Goal: Information Seeking & Learning: Learn about a topic

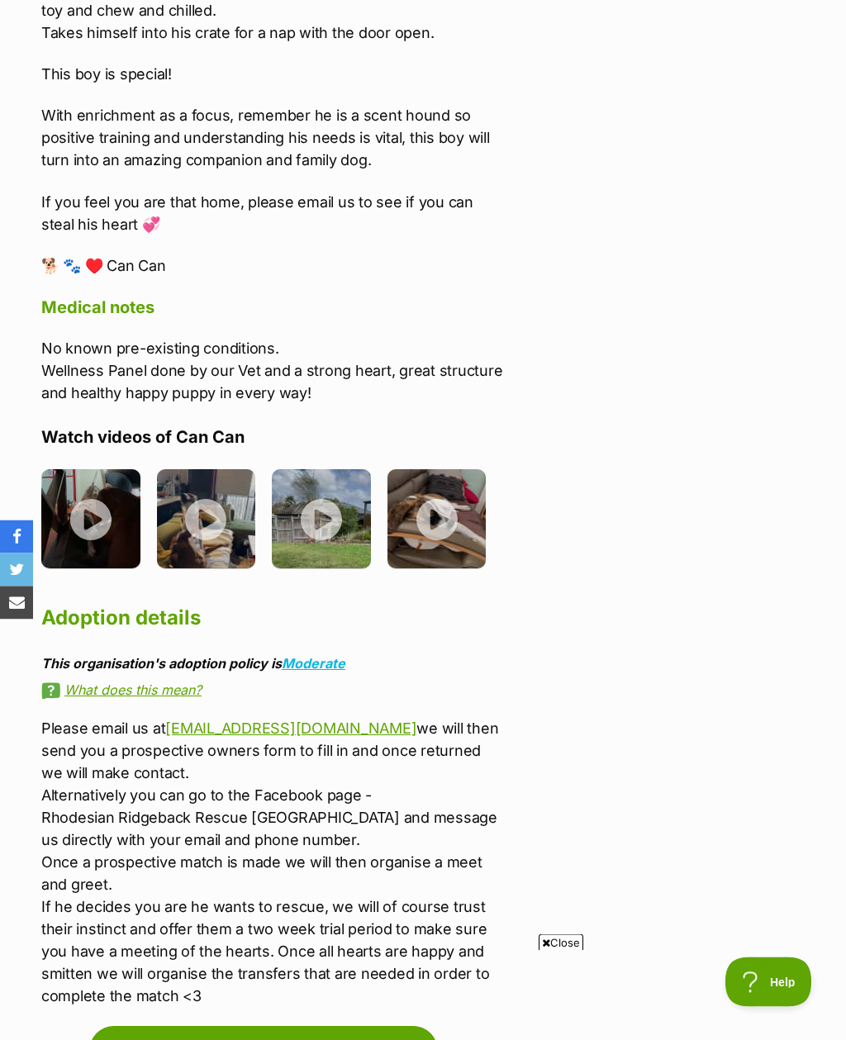
scroll to position [2464, 0]
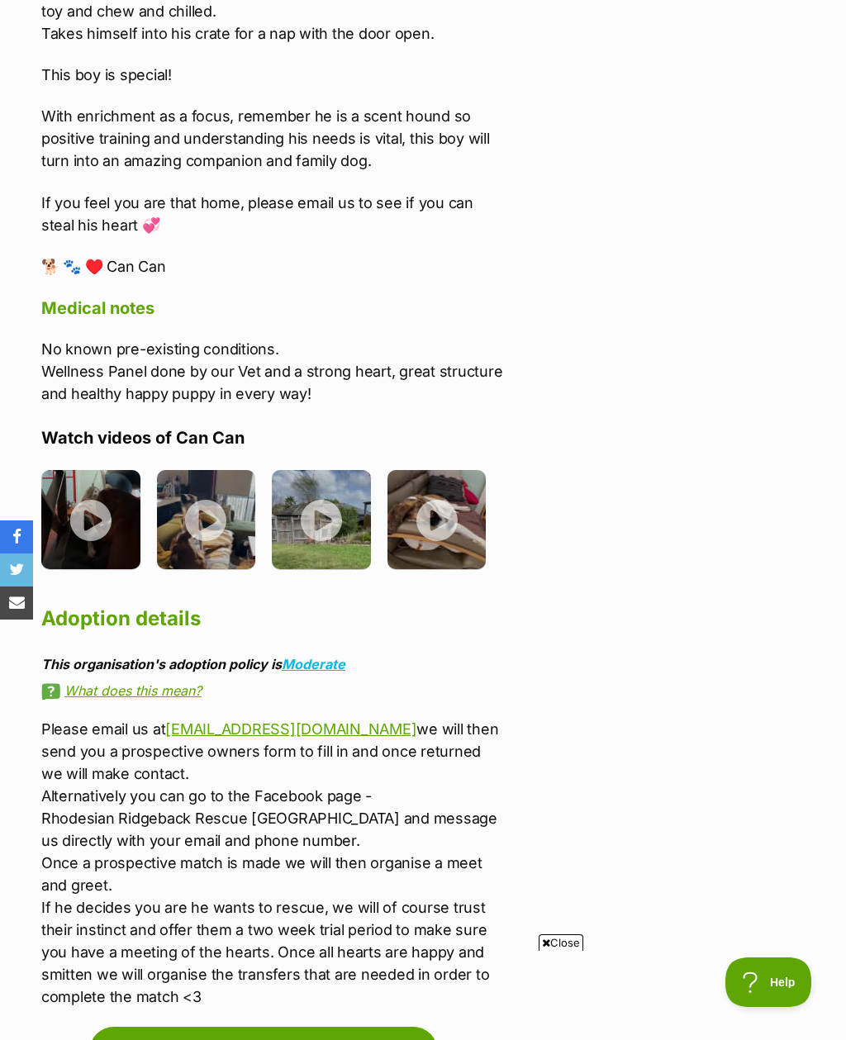
click at [88, 485] on img at bounding box center [90, 519] width 99 height 99
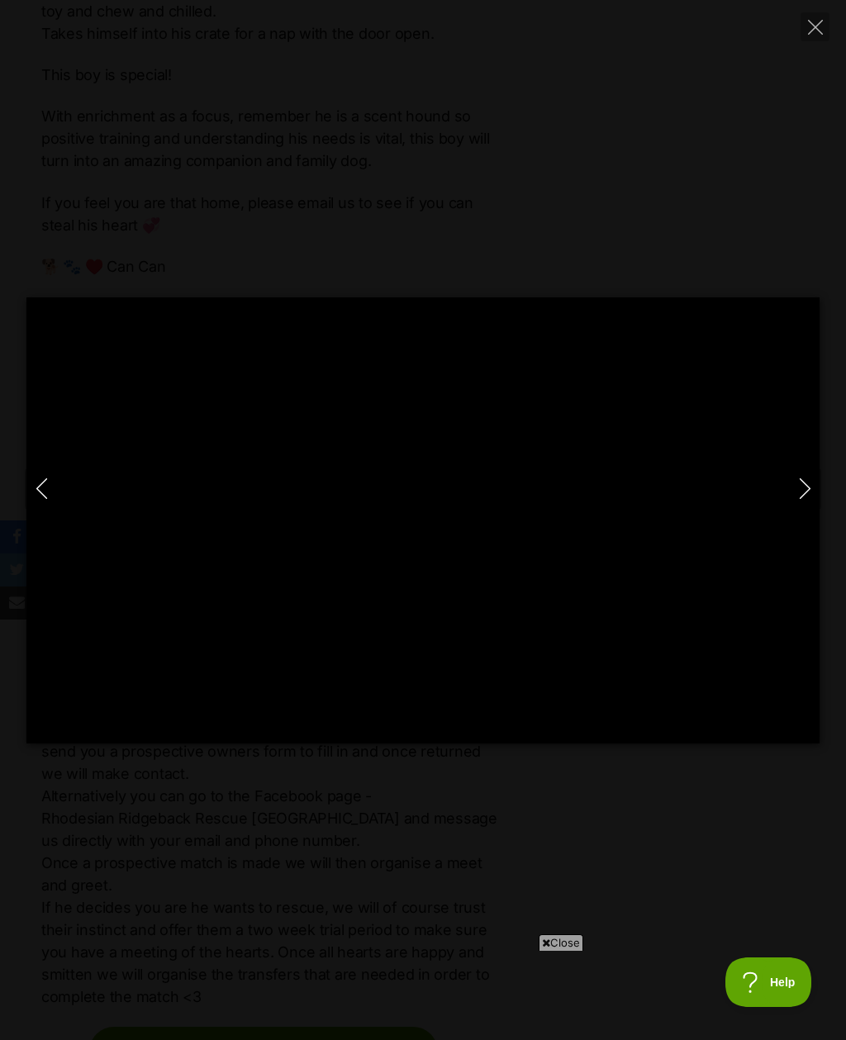
click at [797, 499] on icon "Next" at bounding box center [805, 488] width 21 height 21
type input "19.39"
click at [816, 510] on button "Next" at bounding box center [804, 489] width 33 height 41
type input "12.92"
click at [807, 499] on icon "Next" at bounding box center [805, 488] width 21 height 21
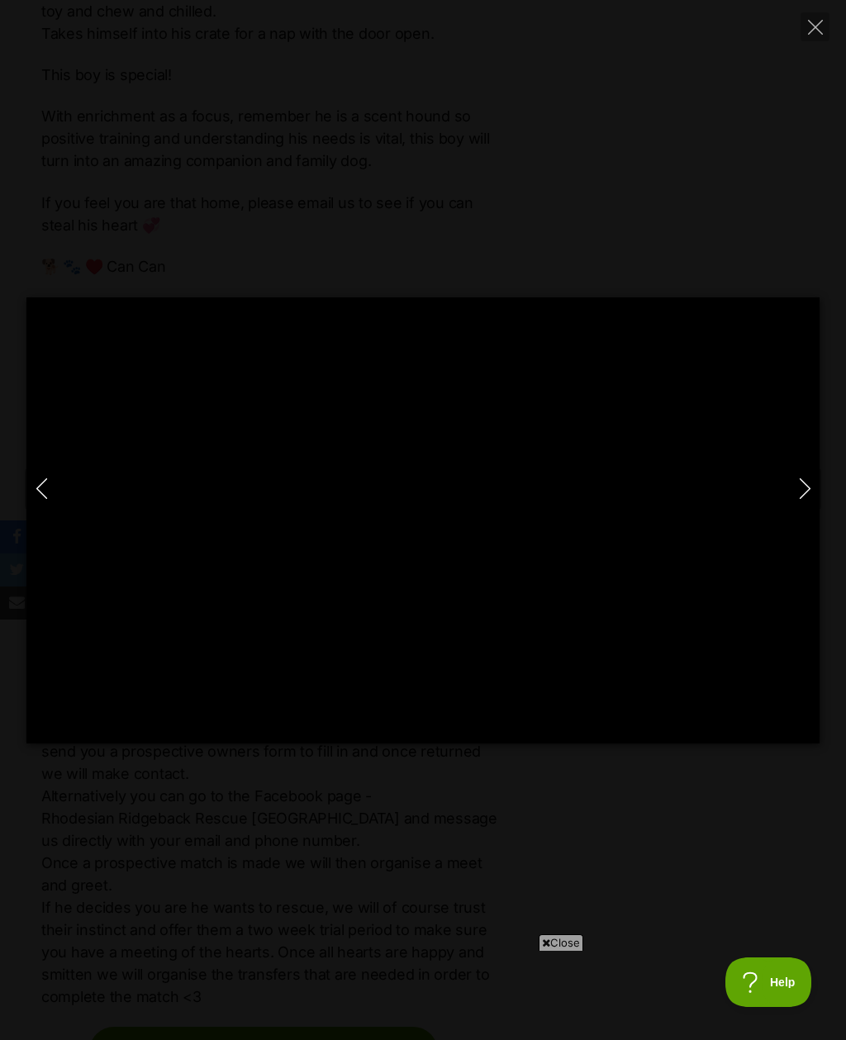
type input "95.68"
click at [805, 499] on icon "Next" at bounding box center [805, 488] width 21 height 21
type input "26.51"
click at [818, 32] on icon "Close" at bounding box center [815, 27] width 15 height 15
type input "22.07"
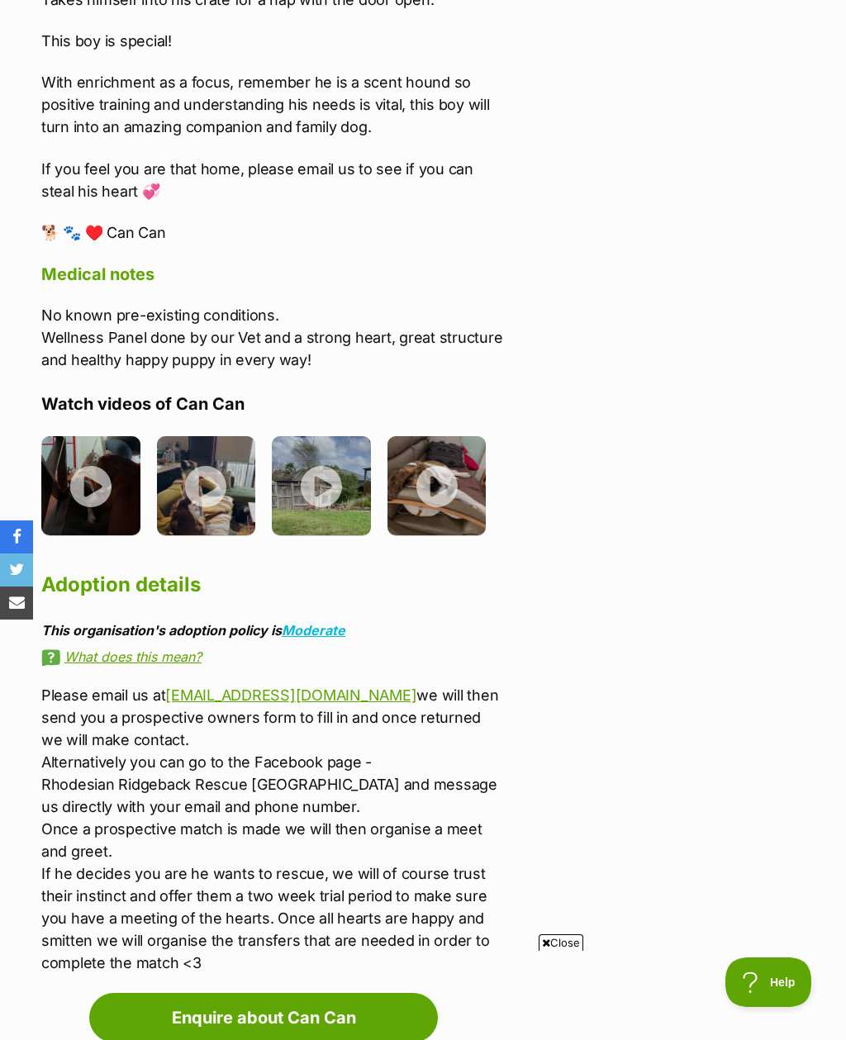
scroll to position [2497, 0]
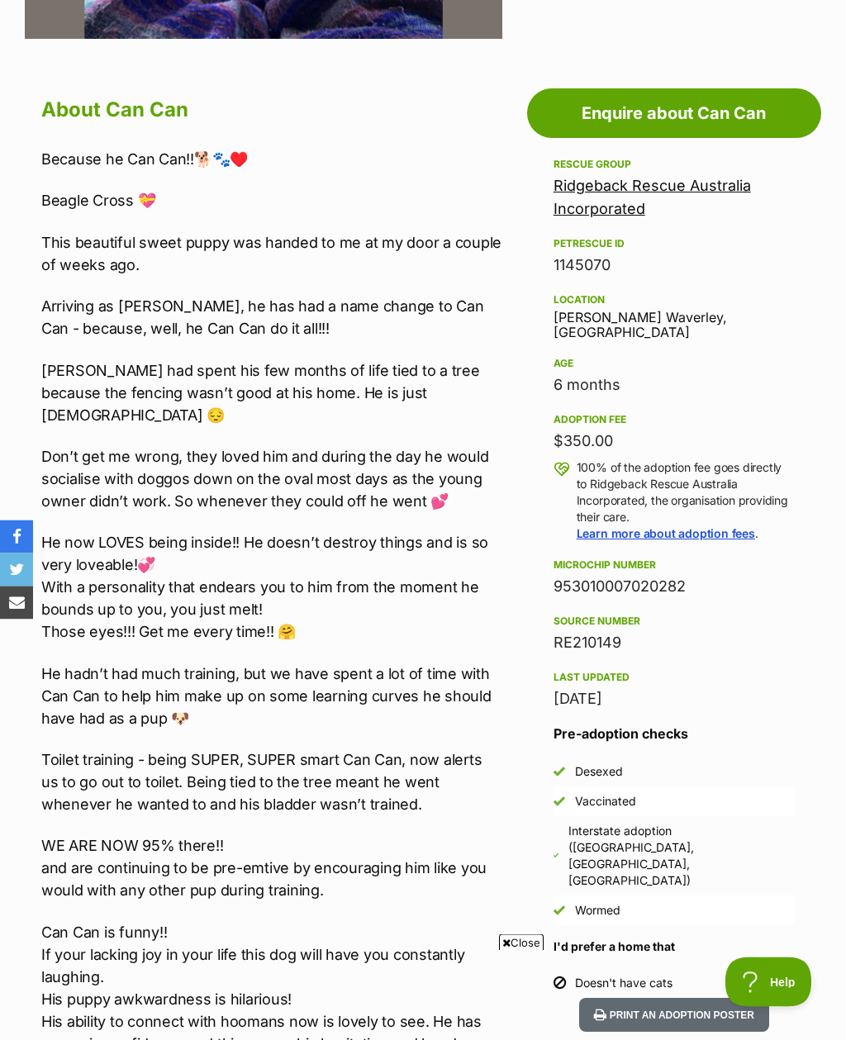
scroll to position [750, 0]
